Goal: Navigation & Orientation: Find specific page/section

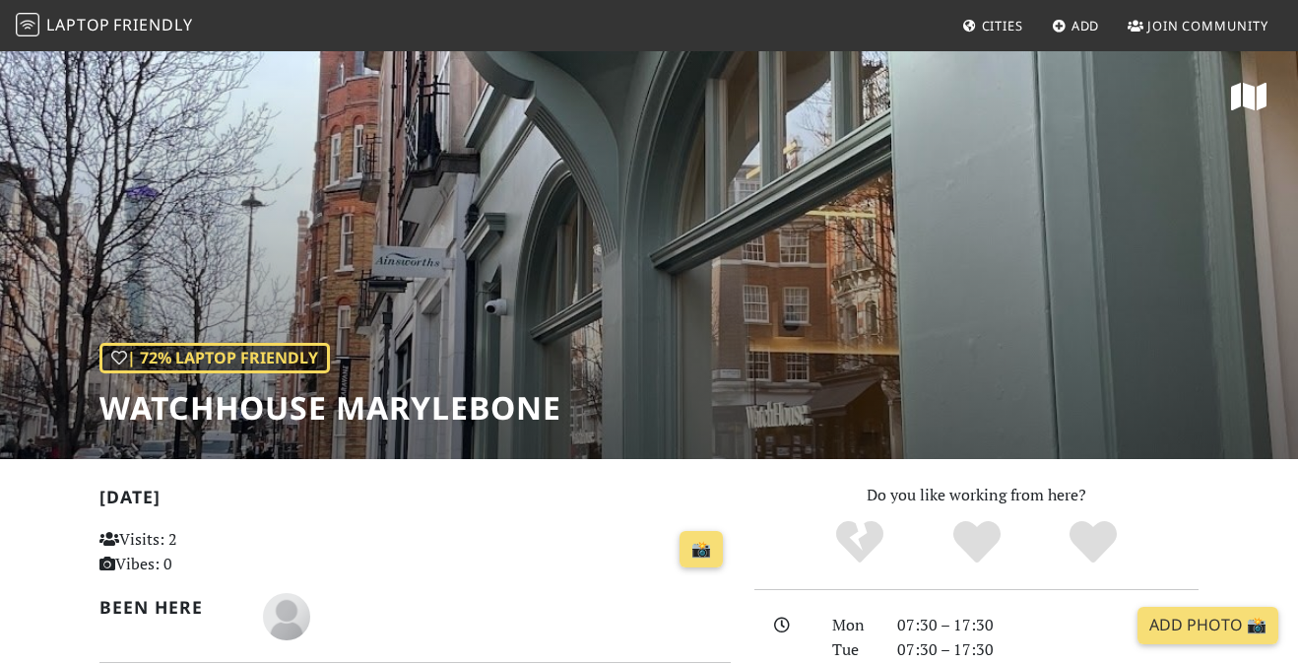
click at [119, 26] on span "Friendly" at bounding box center [152, 25] width 79 height 22
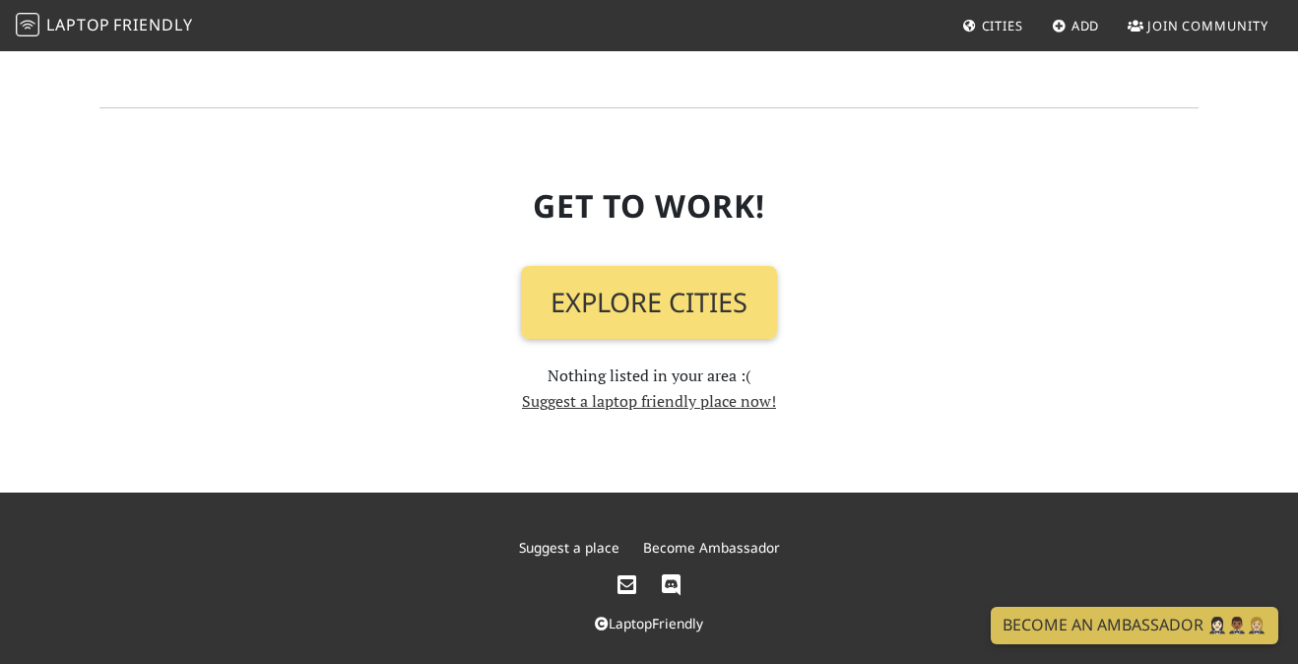
scroll to position [2209, 0]
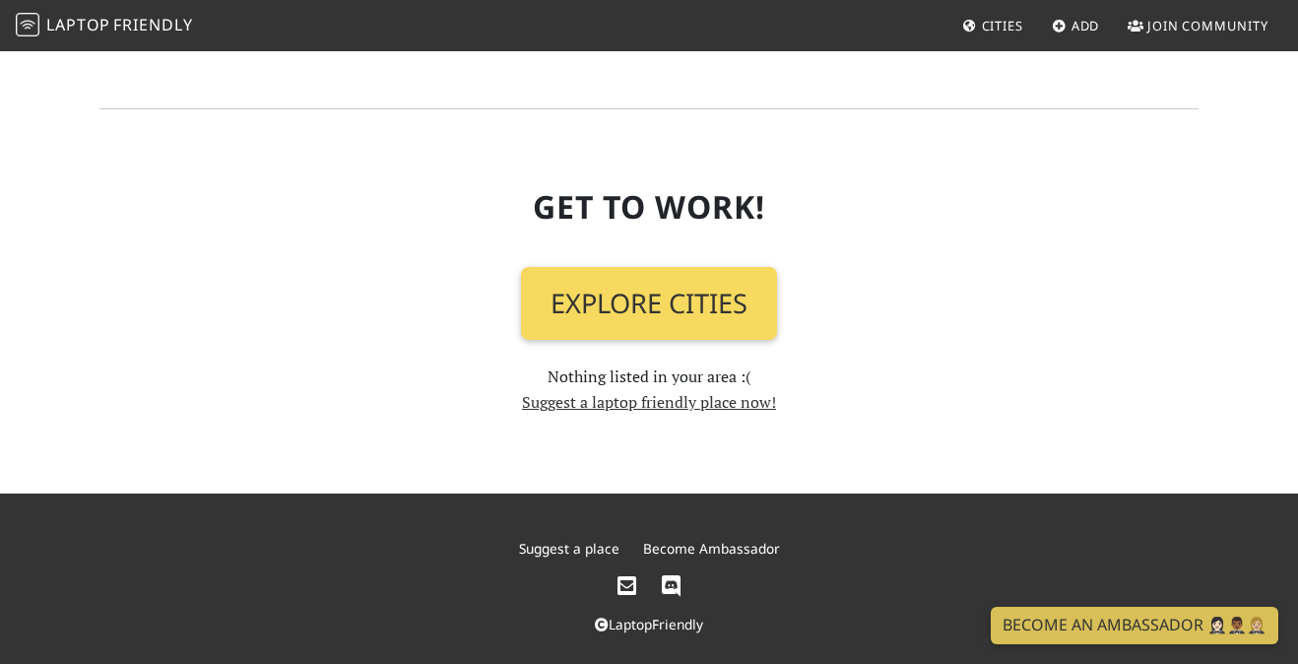
click at [599, 288] on link "Explore Cities" at bounding box center [649, 303] width 256 height 73
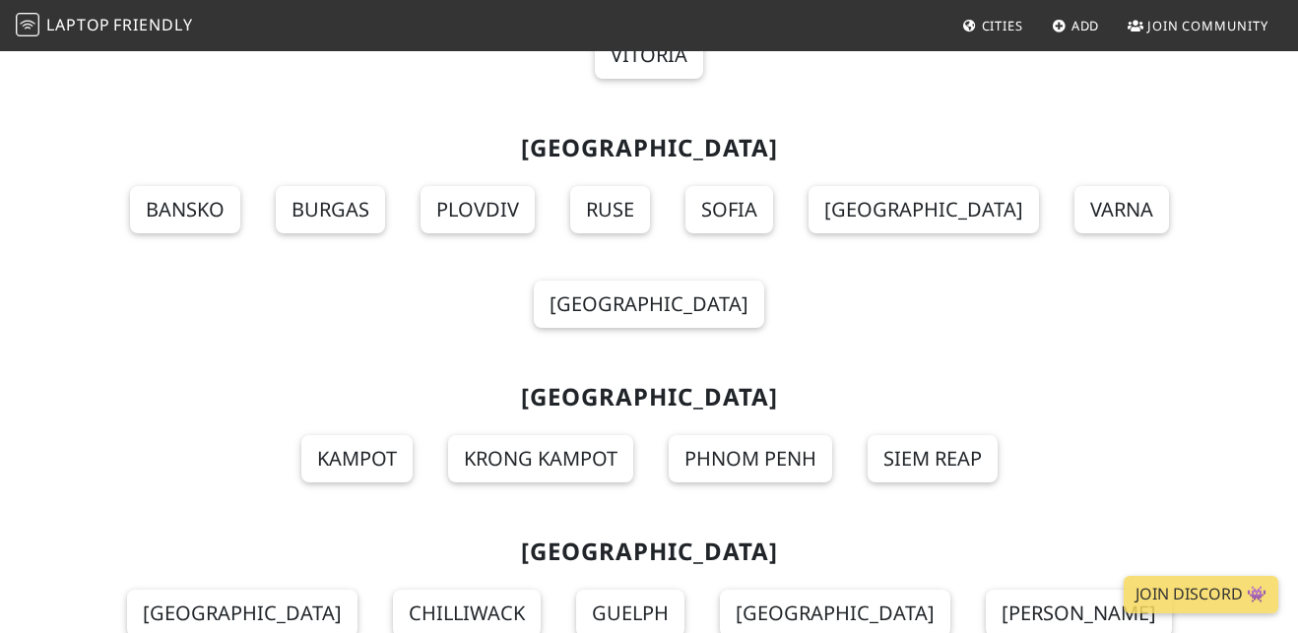
scroll to position [22633, 0]
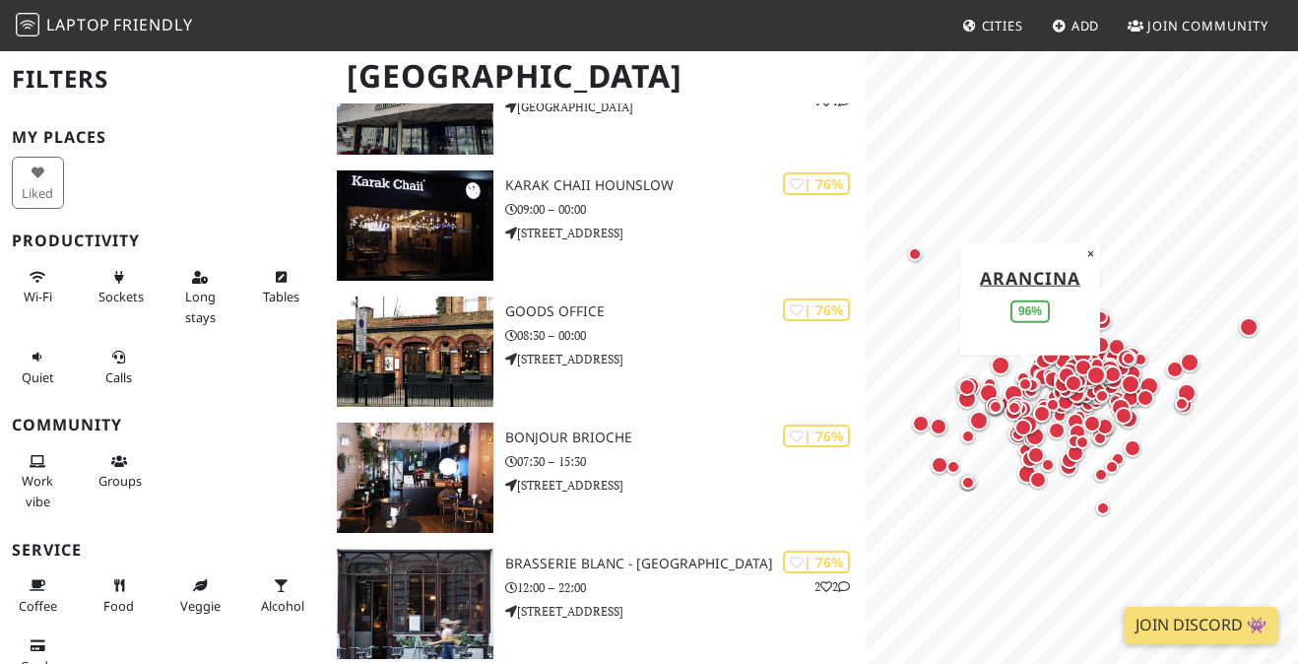
scroll to position [13110, 0]
